Goal: Task Accomplishment & Management: Complete application form

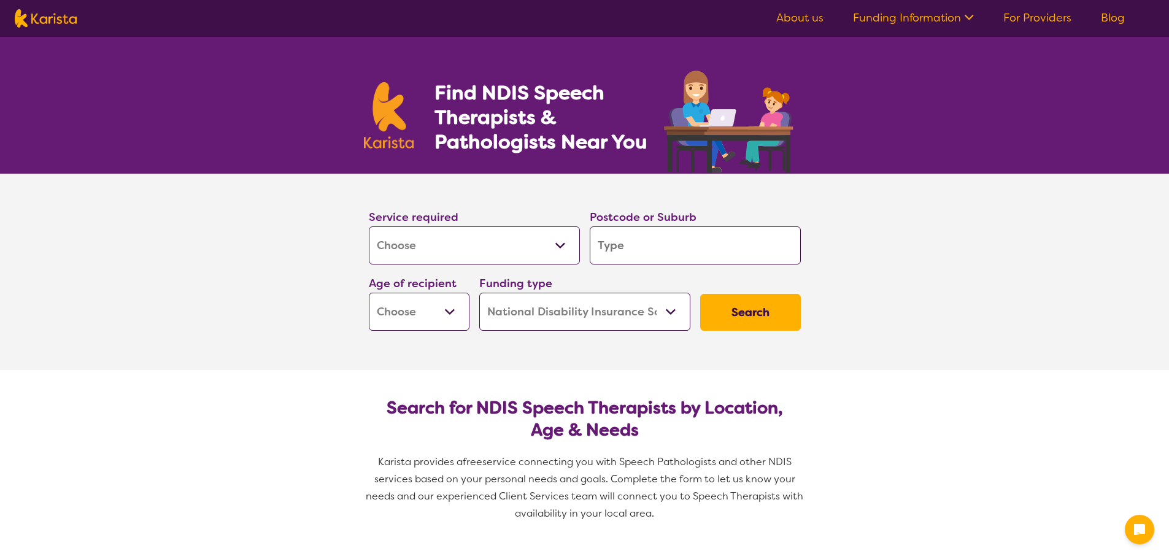
select select "[MEDICAL_DATA]"
select select "NDIS"
select select "[MEDICAL_DATA]"
select select "NDIS"
drag, startPoint x: 0, startPoint y: 0, endPoint x: 627, endPoint y: 247, distance: 674.3
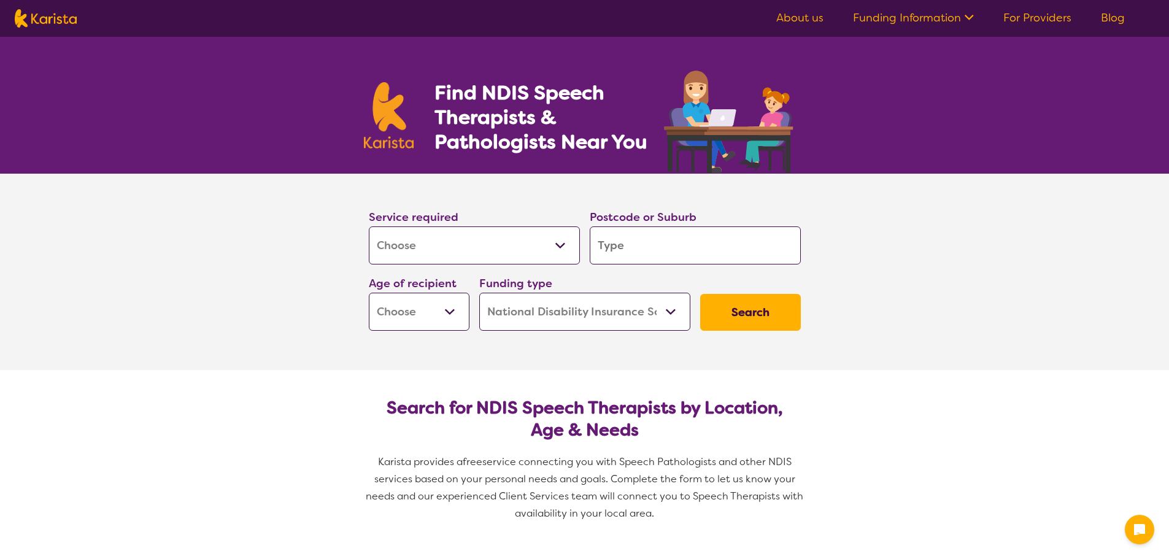
click at [627, 247] on input "search" at bounding box center [695, 245] width 211 height 38
type input "g"
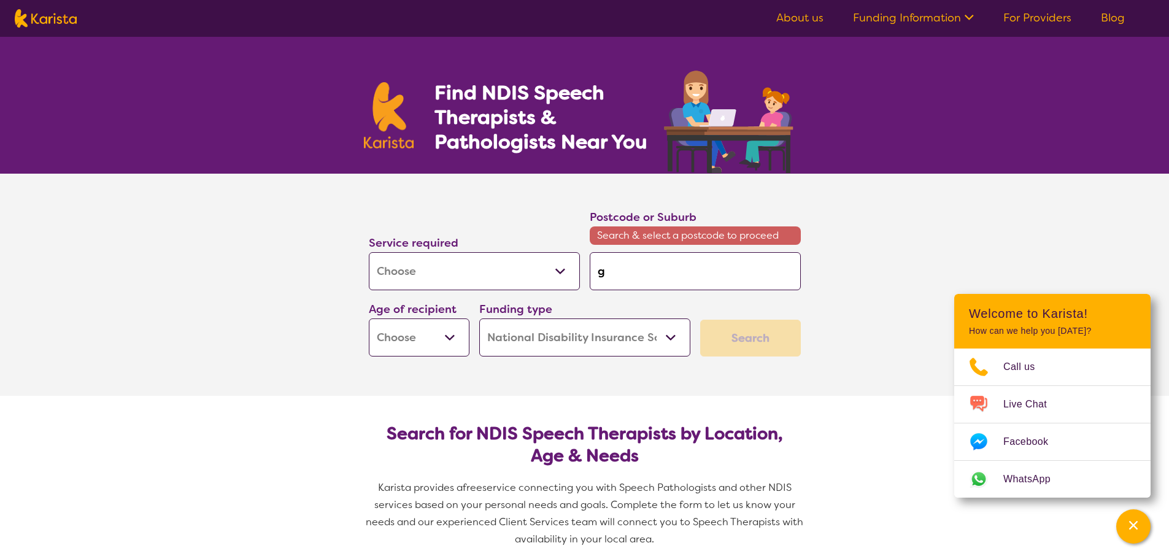
type input "gl"
type input "gle"
type input "[PERSON_NAME]"
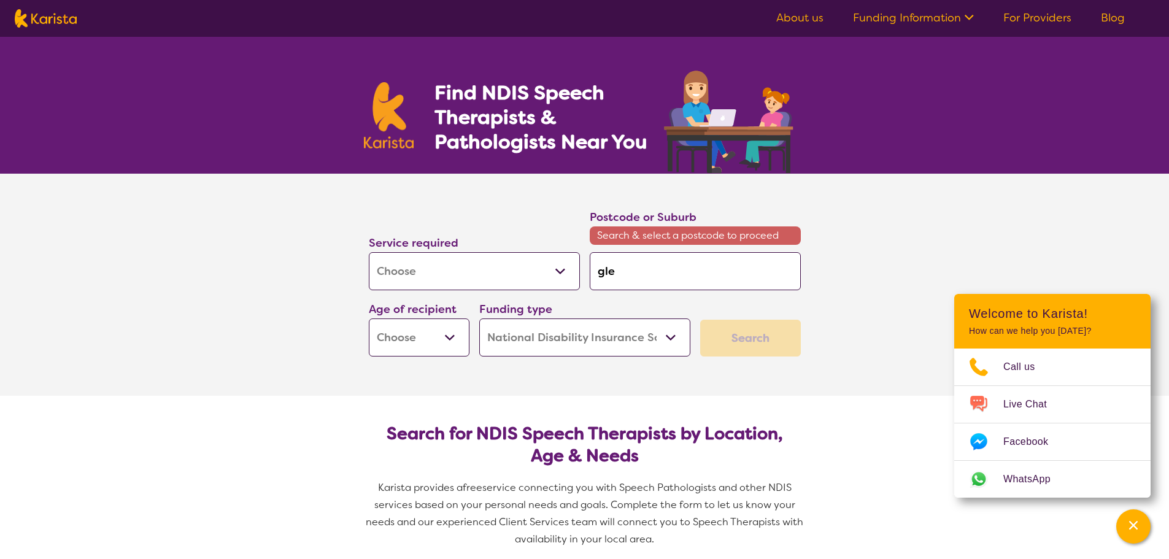
type input "[PERSON_NAME]"
type input "glend"
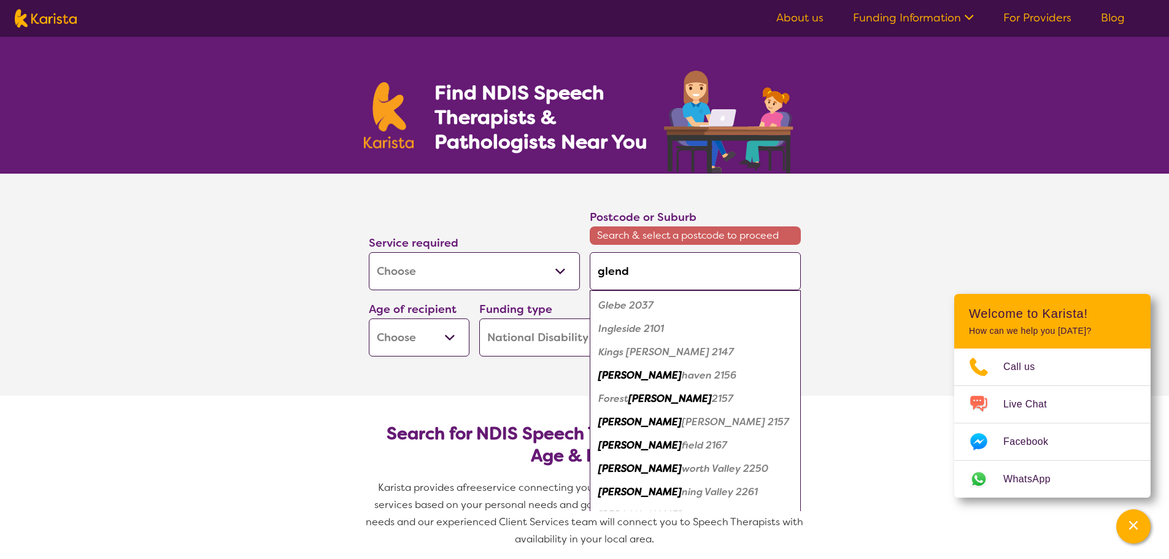
type input "[PERSON_NAME]"
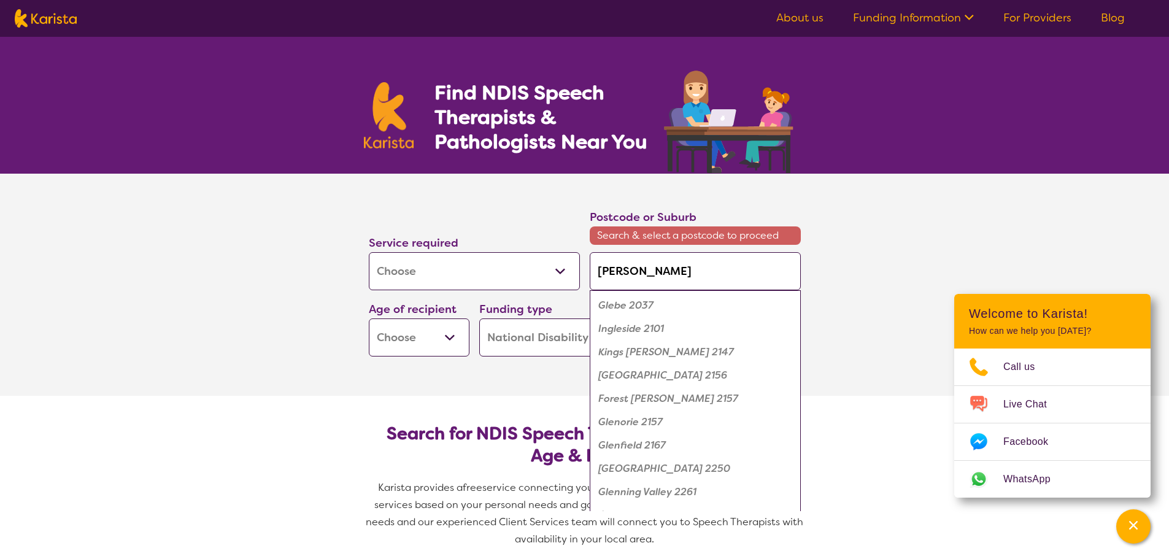
type input "[PERSON_NAME]"
type input "glendenn"
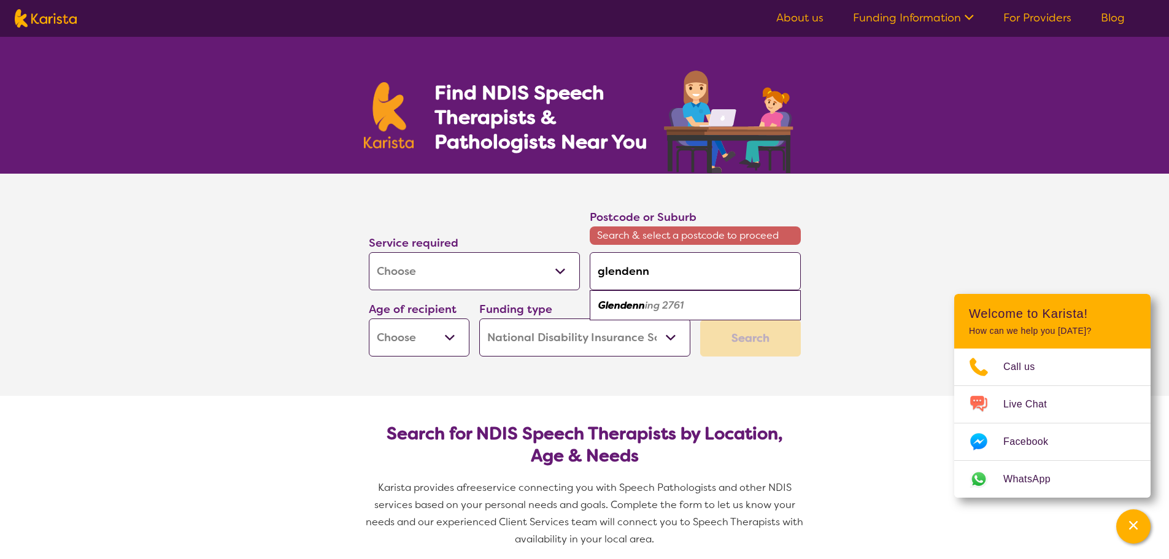
click at [632, 303] on em "Glendenn" at bounding box center [621, 305] width 47 height 13
type input "2761"
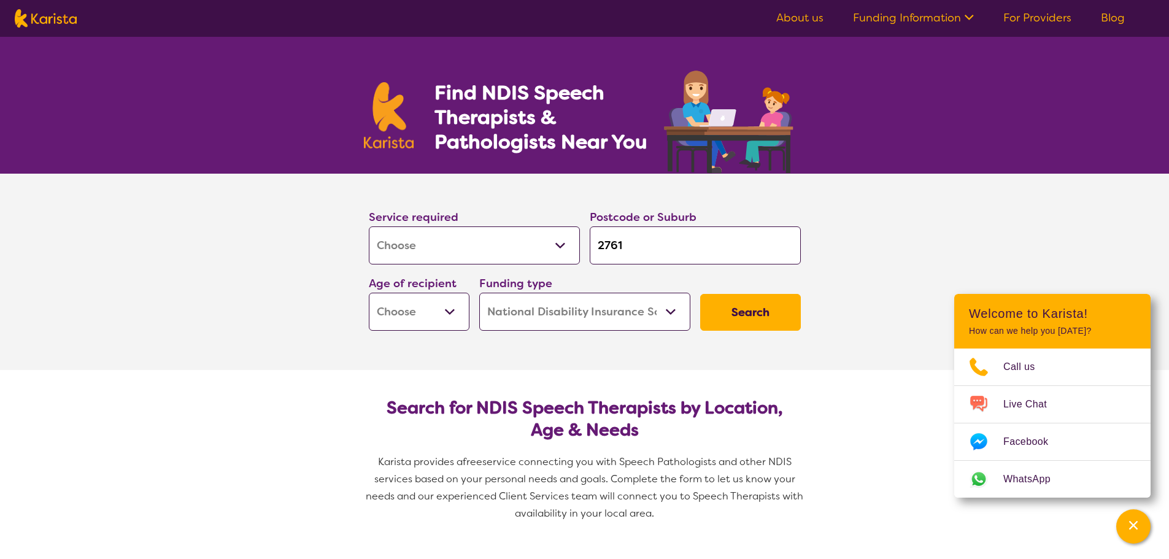
click at [455, 311] on select "Early Childhood - 0 to 9 Child - 10 to 11 Adolescent - 12 to 17 Adult - 18 to 6…" at bounding box center [419, 312] width 101 height 38
select select "EC"
click at [369, 293] on select "Early Childhood - 0 to 9 Child - 10 to 11 Adolescent - 12 to 17 Adult - 18 to 6…" at bounding box center [419, 312] width 101 height 38
select select "EC"
click at [759, 316] on button "Search" at bounding box center [750, 312] width 101 height 37
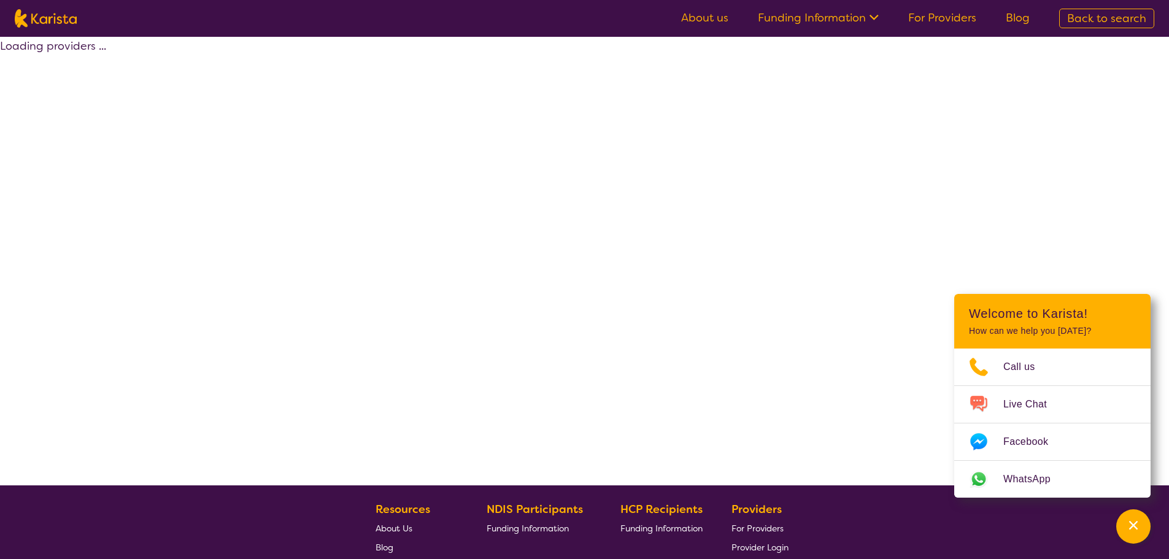
select select "by_score"
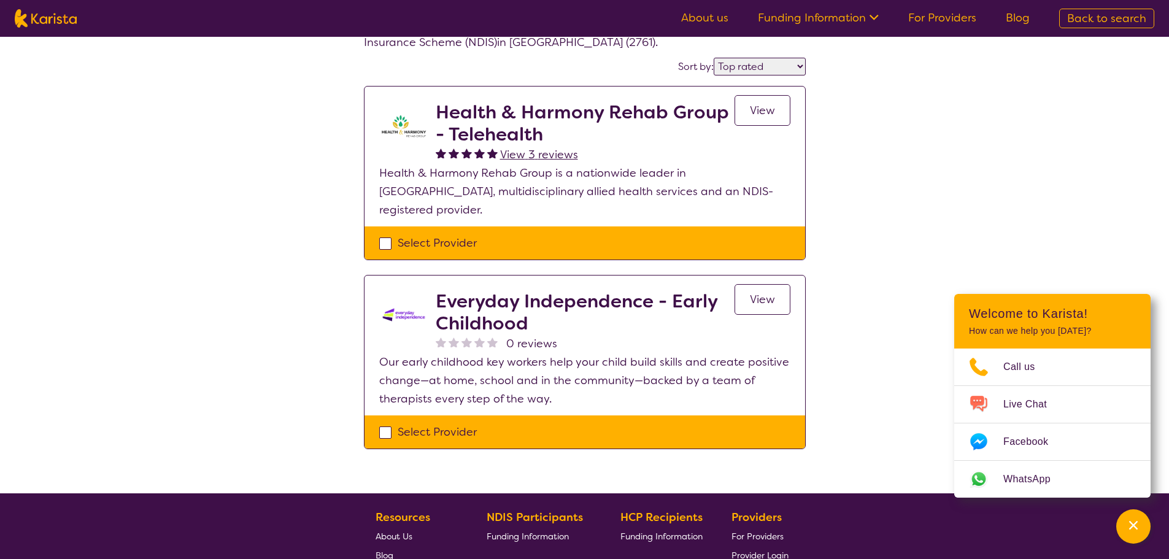
scroll to position [123, 0]
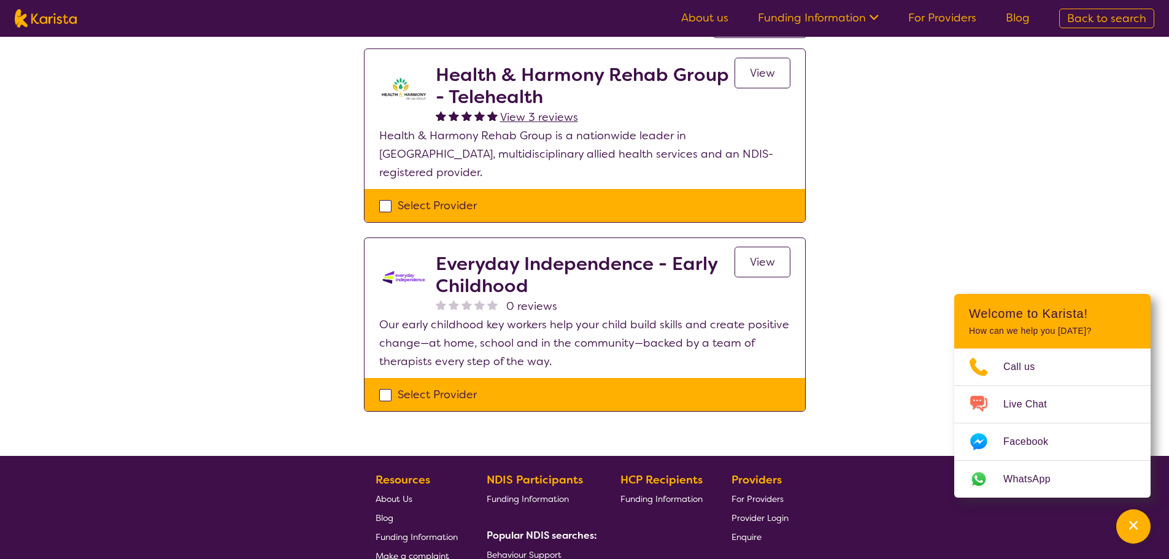
click at [755, 255] on span "View" at bounding box center [762, 262] width 25 height 15
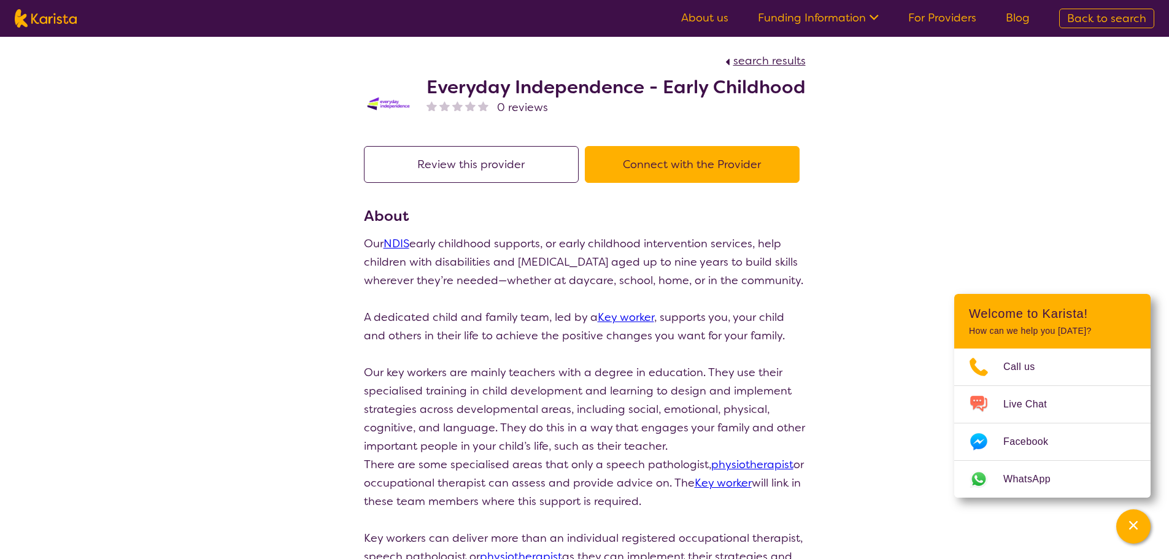
click at [657, 172] on button "Connect with the Provider" at bounding box center [692, 164] width 215 height 37
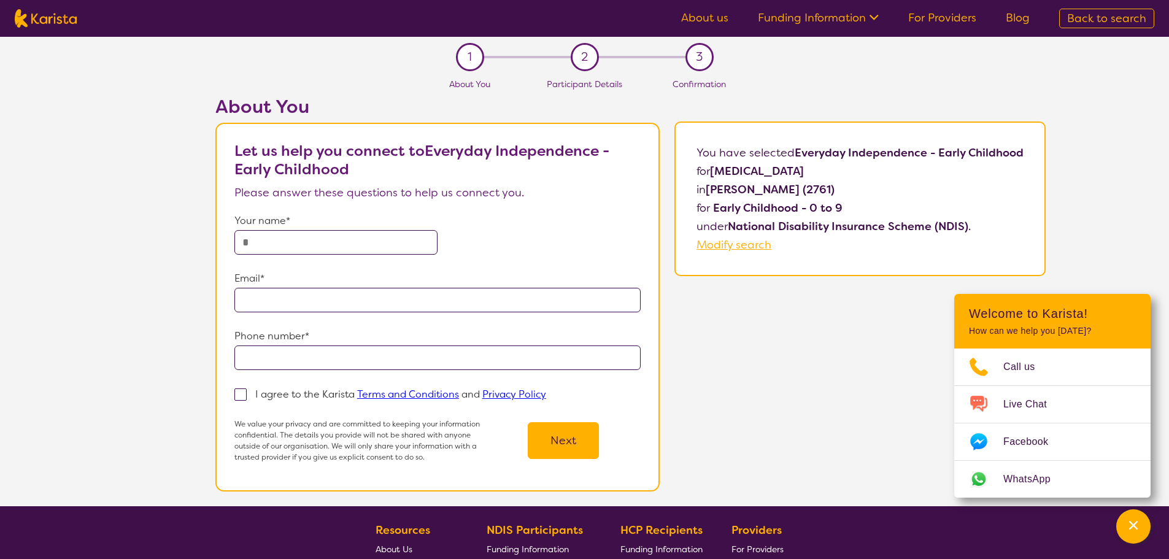
click at [356, 239] on input "text" at bounding box center [335, 242] width 203 height 25
type input "**********"
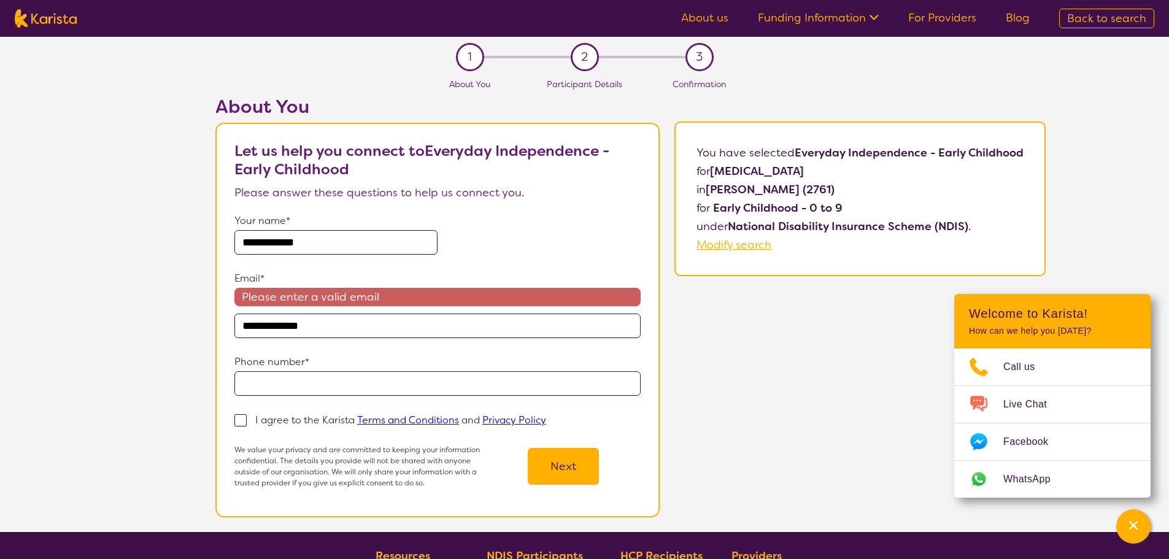
type input "**********"
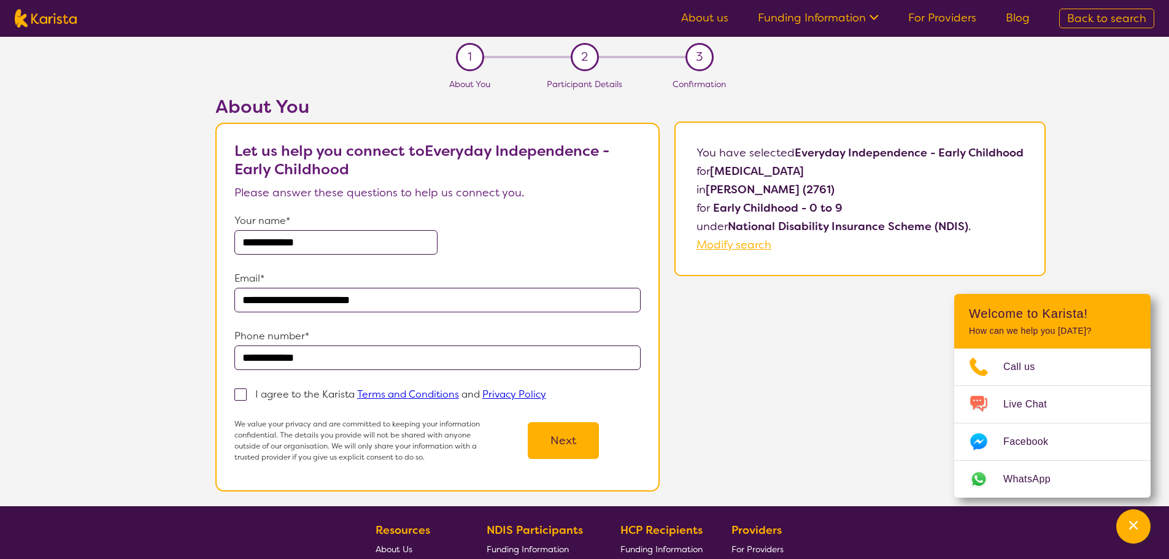
type input "**********"
click at [235, 393] on span at bounding box center [240, 395] width 12 height 12
click at [546, 393] on input "I agree to the Karista Terms and Conditions and Privacy Policy" at bounding box center [550, 394] width 8 height 8
checkbox input "true"
click at [560, 440] on button "Next" at bounding box center [563, 440] width 71 height 37
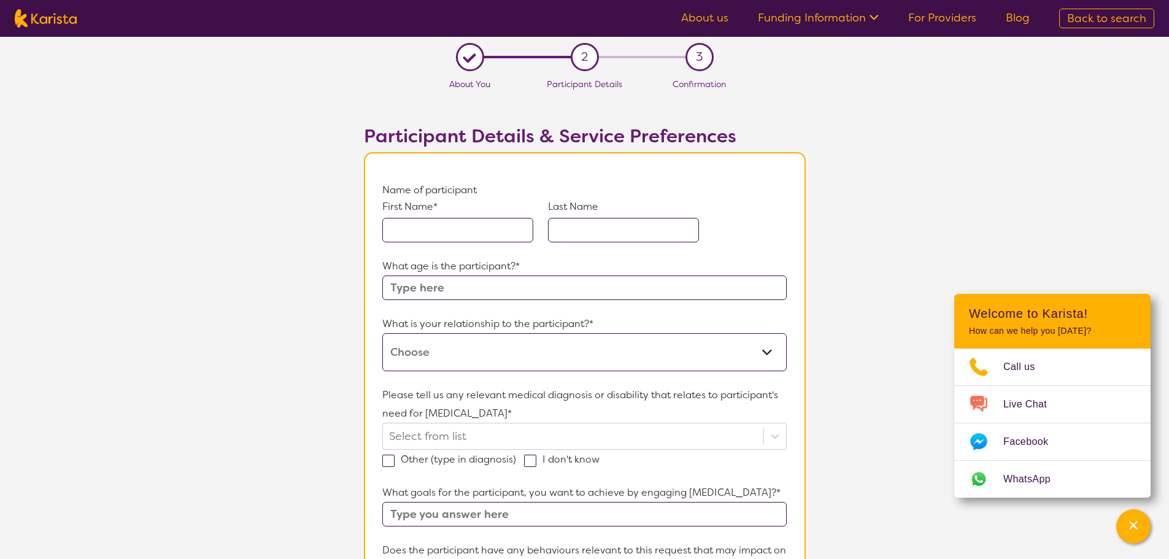
click at [493, 231] on input "text" at bounding box center [457, 230] width 151 height 25
type input "Jamali"
type input "[PERSON_NAME]"
click at [483, 288] on input "text" at bounding box center [584, 288] width 404 height 25
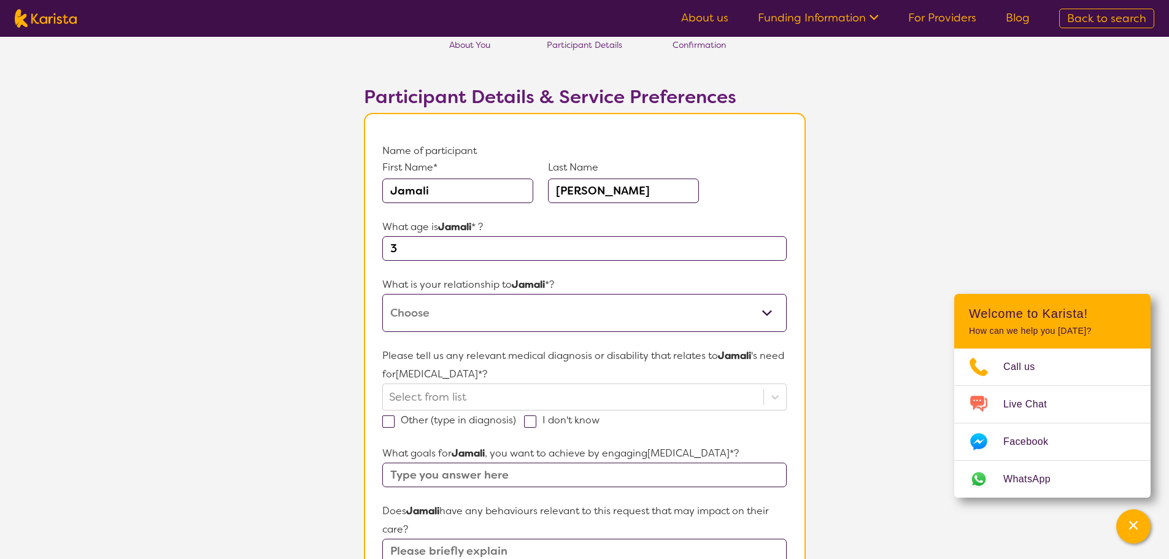
scroll to position [61, 0]
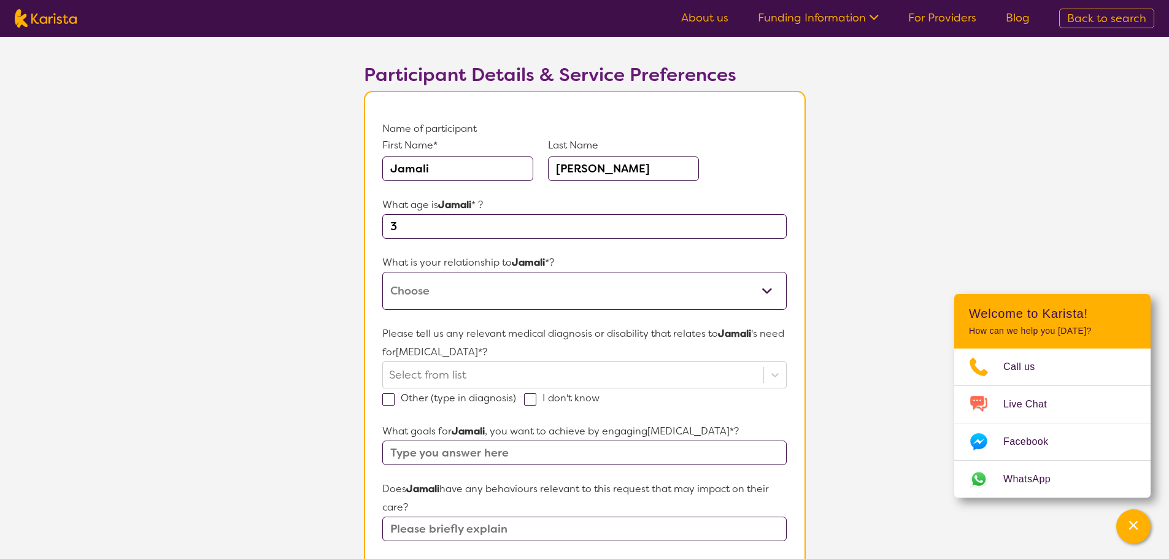
type input "3"
click at [483, 288] on select "This request is for myself I am their parent I am their child I am their spouse…" at bounding box center [584, 291] width 404 height 38
select select "I am their Support Coordinator"
click at [382, 272] on select "This request is for myself I am their parent I am their child I am their spouse…" at bounding box center [584, 291] width 404 height 38
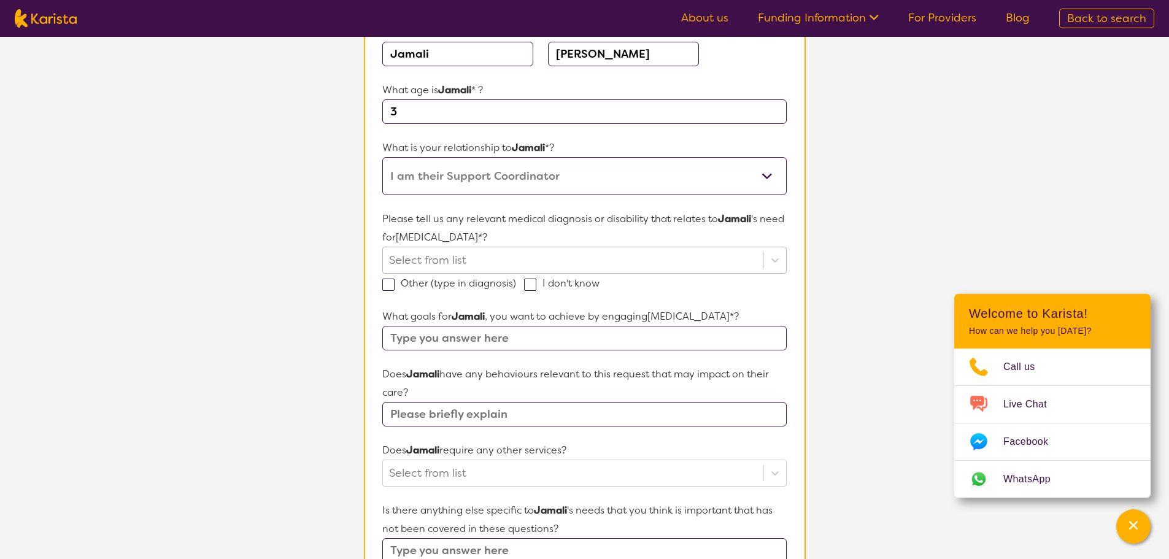
scroll to position [184, 0]
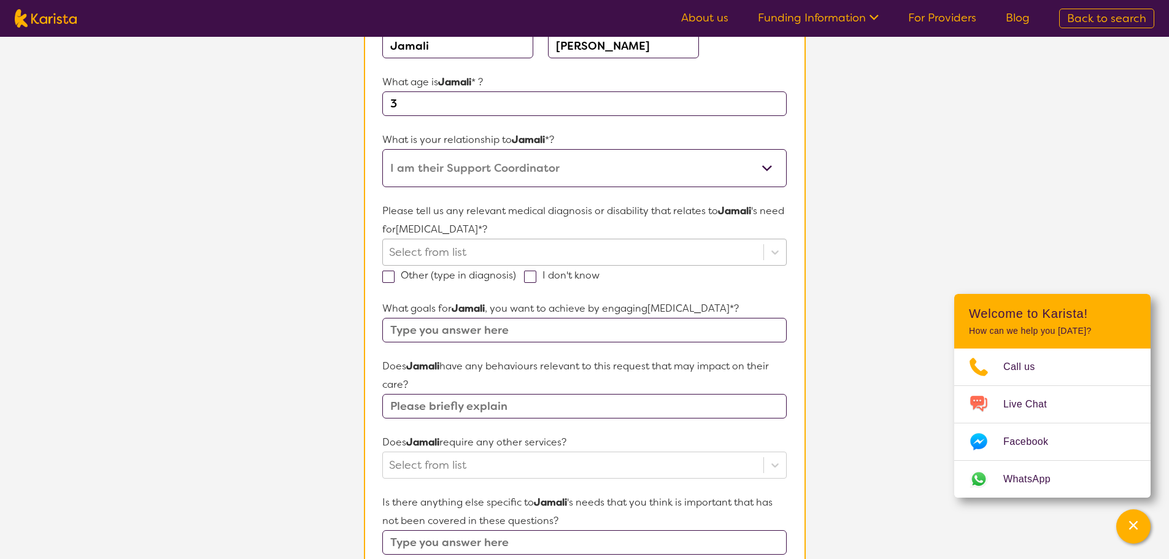
click at [519, 247] on div at bounding box center [573, 252] width 368 height 21
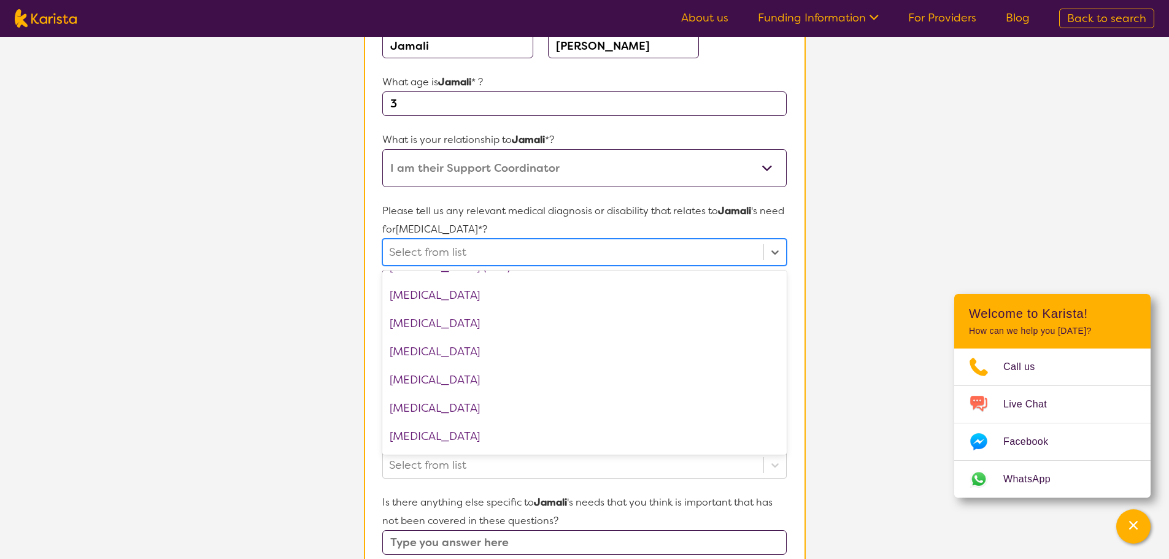
scroll to position [614, 0]
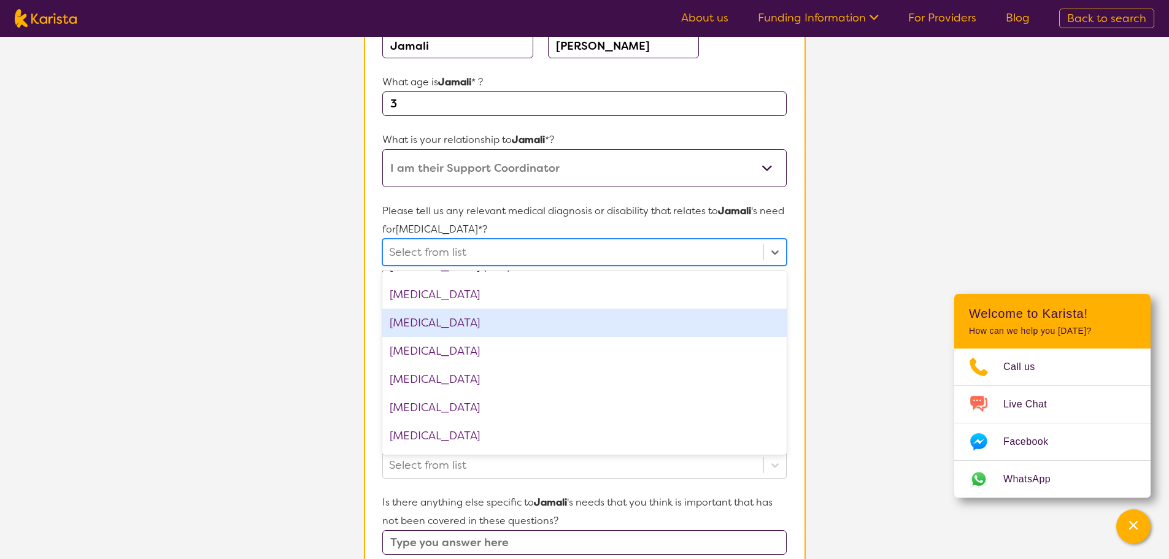
click at [489, 323] on div "[MEDICAL_DATA]" at bounding box center [584, 323] width 404 height 28
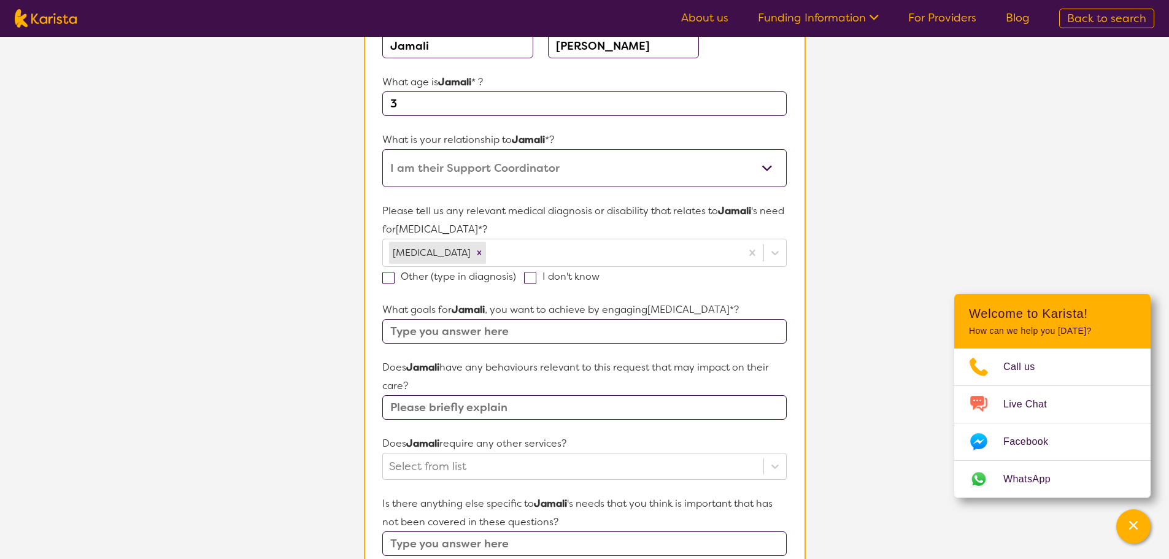
click at [840, 242] on section "L About You 2 Participant Details 3 Confirmation Participant Details & Service …" at bounding box center [584, 394] width 1169 height 1083
click at [438, 281] on label "Other (type in diagnosis)" at bounding box center [453, 276] width 142 height 13
click at [516, 280] on input "Other (type in diagnosis)" at bounding box center [520, 276] width 8 height 8
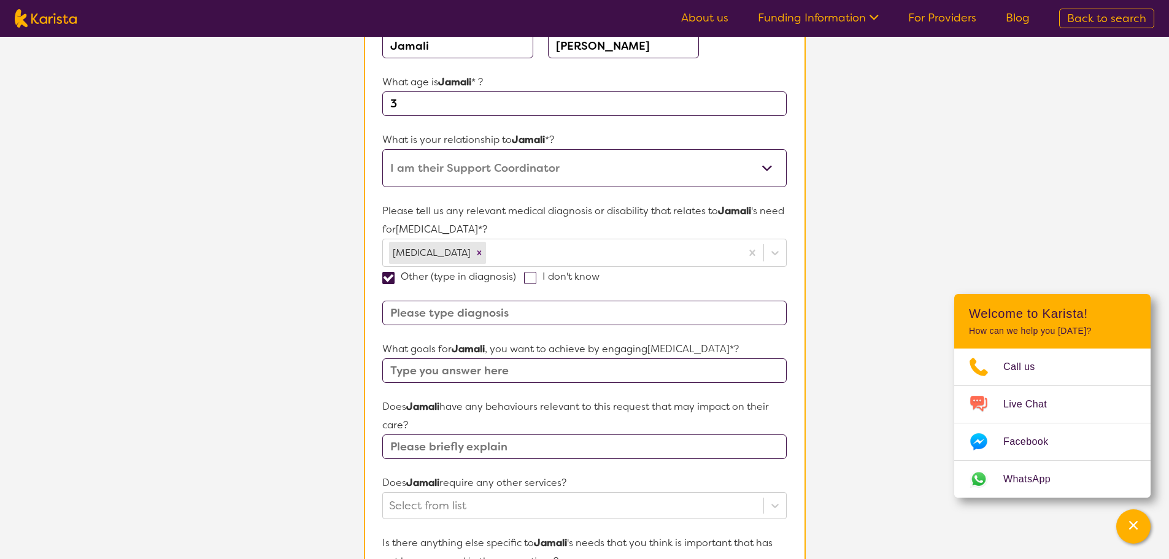
click at [420, 280] on label "Other (type in diagnosis)" at bounding box center [453, 276] width 142 height 13
click at [516, 280] on input "Other (type in diagnosis)" at bounding box center [520, 276] width 8 height 8
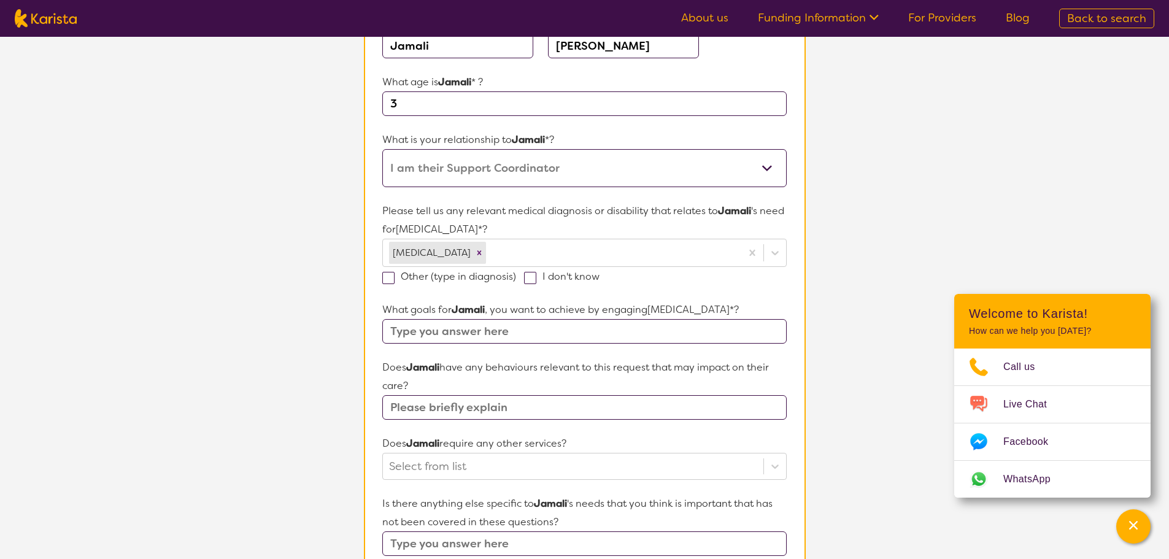
click at [464, 277] on label "Other (type in diagnosis)" at bounding box center [453, 276] width 142 height 13
click at [516, 277] on input "Other (type in diagnosis)" at bounding box center [520, 276] width 8 height 8
checkbox input "true"
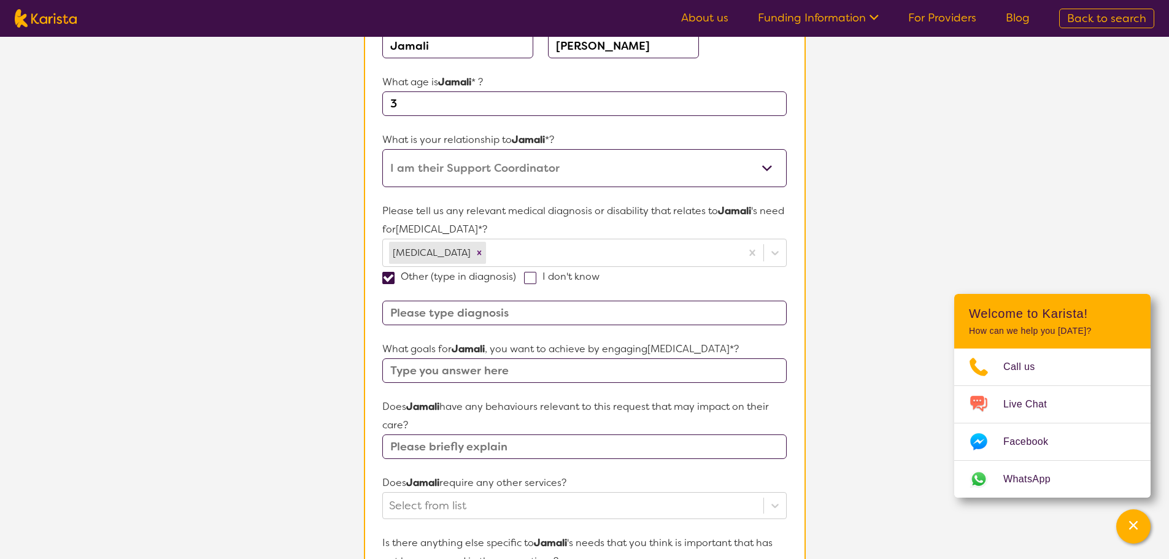
click at [468, 314] on input at bounding box center [584, 313] width 404 height 25
click at [423, 311] on input "Suspencted ASD" at bounding box center [584, 313] width 404 height 25
type input "Suspected ASD"
click at [473, 379] on input "text" at bounding box center [584, 370] width 404 height 25
